Goal: Information Seeking & Learning: Learn about a topic

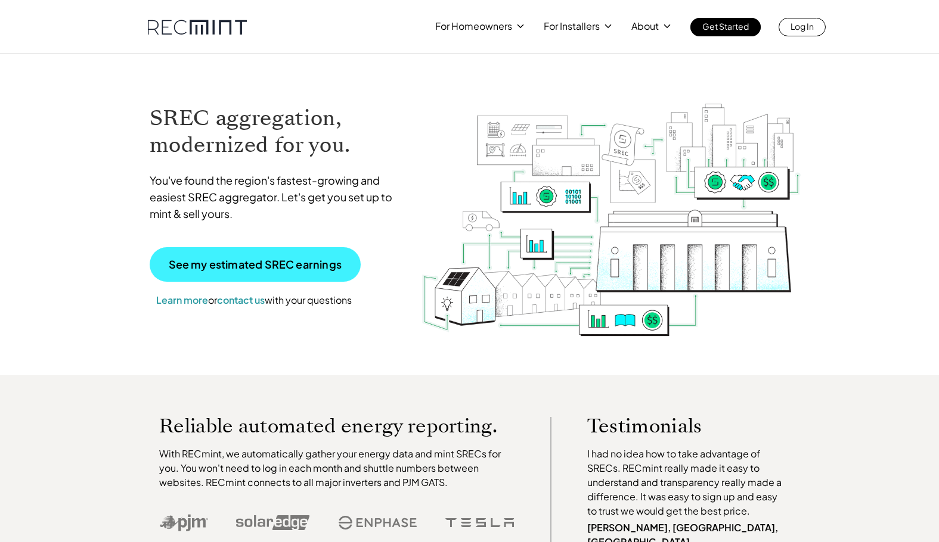
click at [232, 266] on p "See my estimated SREC earnings" at bounding box center [255, 264] width 173 height 11
